Goal: Transaction & Acquisition: Purchase product/service

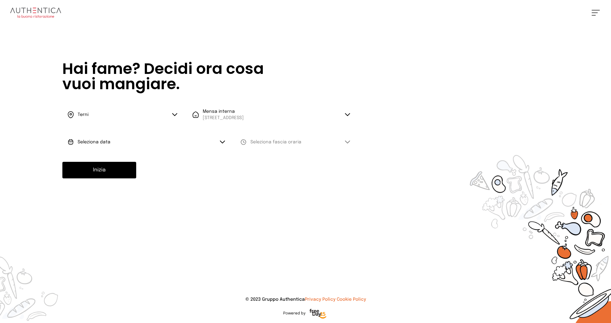
click at [128, 140] on button "Seleziona data" at bounding box center [146, 141] width 168 height 19
click at [105, 157] on span "[DATE], [DATE]" at bounding box center [93, 160] width 31 height 6
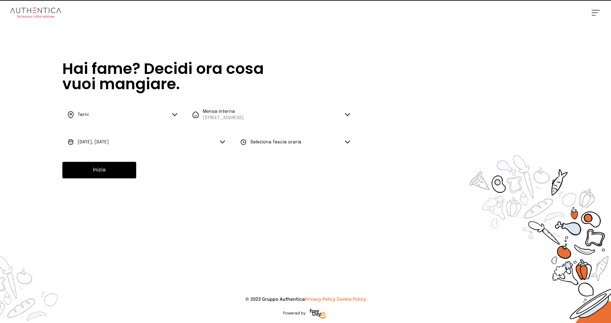
click at [283, 142] on span "Seleziona fascia oraria" at bounding box center [275, 142] width 51 height 4
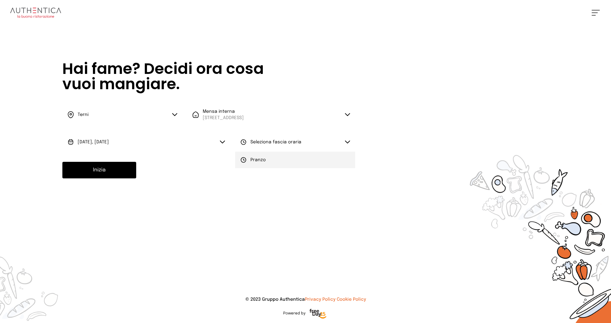
click at [266, 157] on li "Pranzo" at bounding box center [295, 159] width 120 height 17
click at [122, 168] on button "Inizia" at bounding box center [99, 170] width 74 height 17
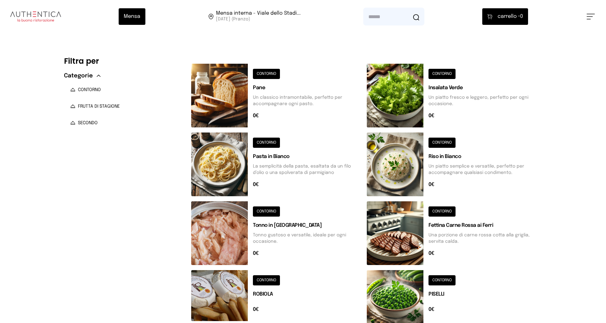
click at [452, 140] on button at bounding box center [452, 164] width 171 height 64
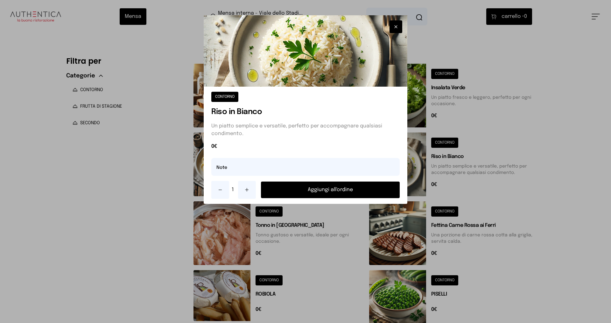
click at [308, 191] on button "Aggiungi all'ordine" at bounding box center [330, 189] width 139 height 17
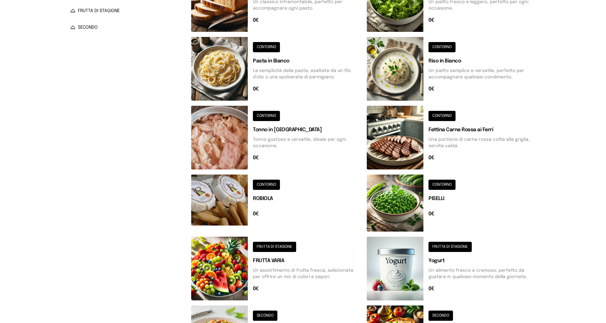
scroll to position [191, 0]
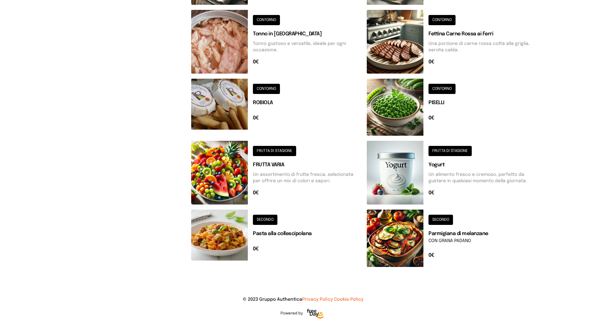
click at [443, 148] on button at bounding box center [452, 173] width 171 height 64
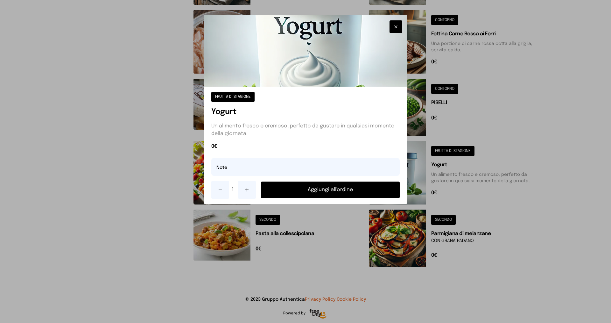
click at [283, 189] on button "Aggiungi all'ordine" at bounding box center [330, 189] width 139 height 17
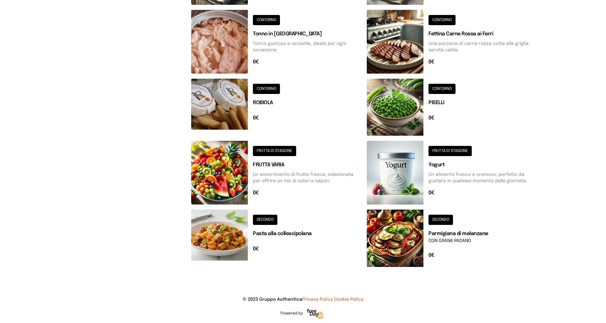
click at [443, 216] on button at bounding box center [452, 237] width 171 height 57
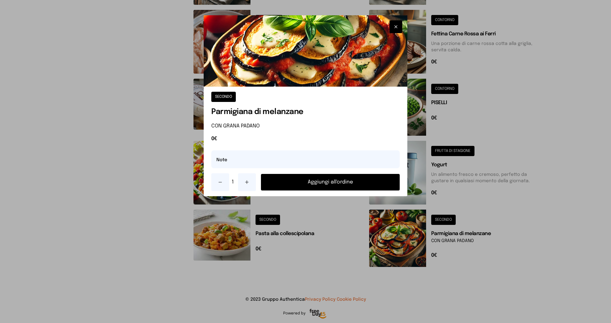
click at [318, 182] on button "Aggiungi all'ordine" at bounding box center [330, 182] width 139 height 17
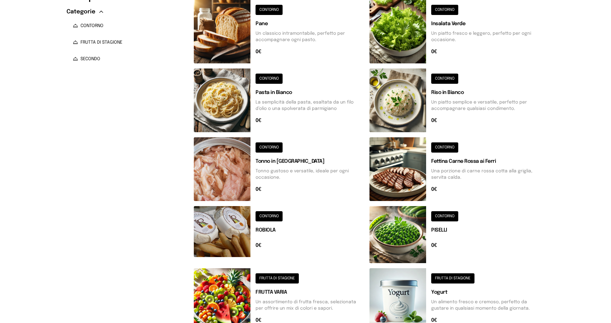
scroll to position [0, 0]
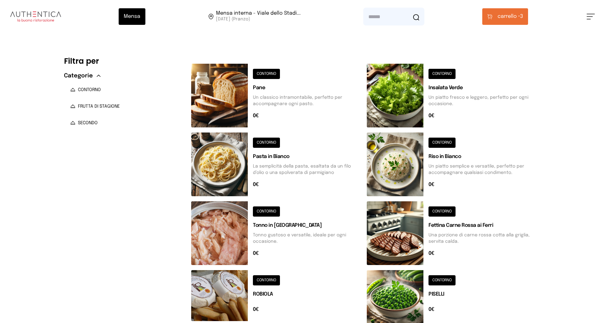
click at [502, 17] on span "carrello •" at bounding box center [509, 17] width 23 height 8
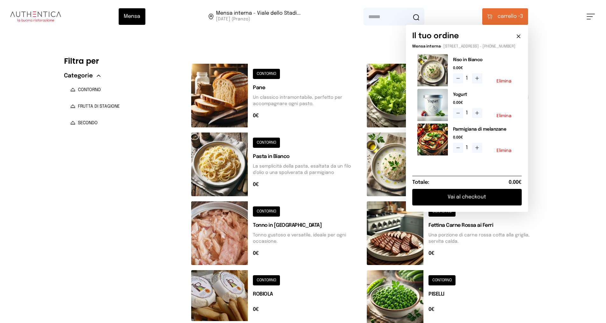
click at [470, 203] on button "Vai al checkout" at bounding box center [466, 197] width 109 height 17
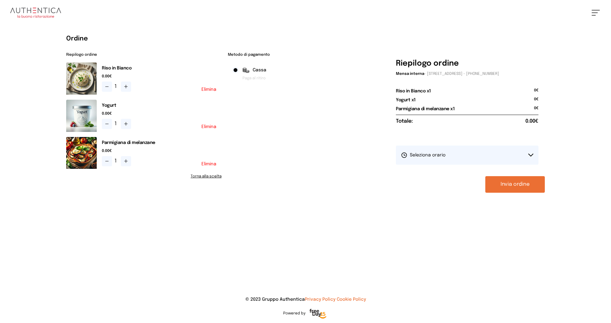
click at [431, 155] on span "Seleziona orario" at bounding box center [423, 155] width 45 height 6
click at [433, 168] on li "1° Turno (13:00 - 15:00)" at bounding box center [467, 172] width 143 height 17
click at [499, 184] on button "Invia ordine" at bounding box center [514, 184] width 59 height 17
